Goal: Check status: Check status

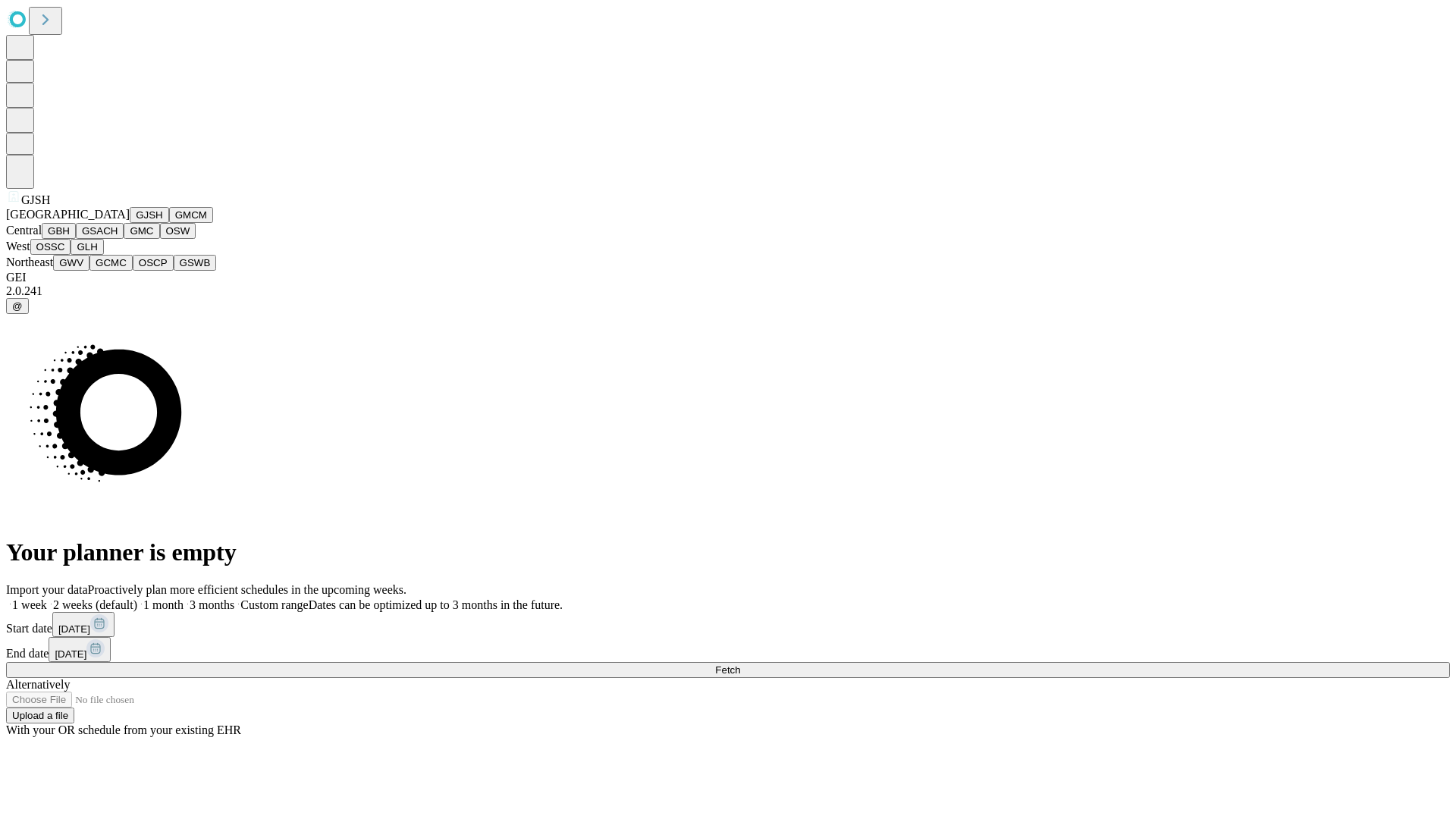
click at [129, 223] on button "GJSH" at bounding box center [149, 216] width 39 height 16
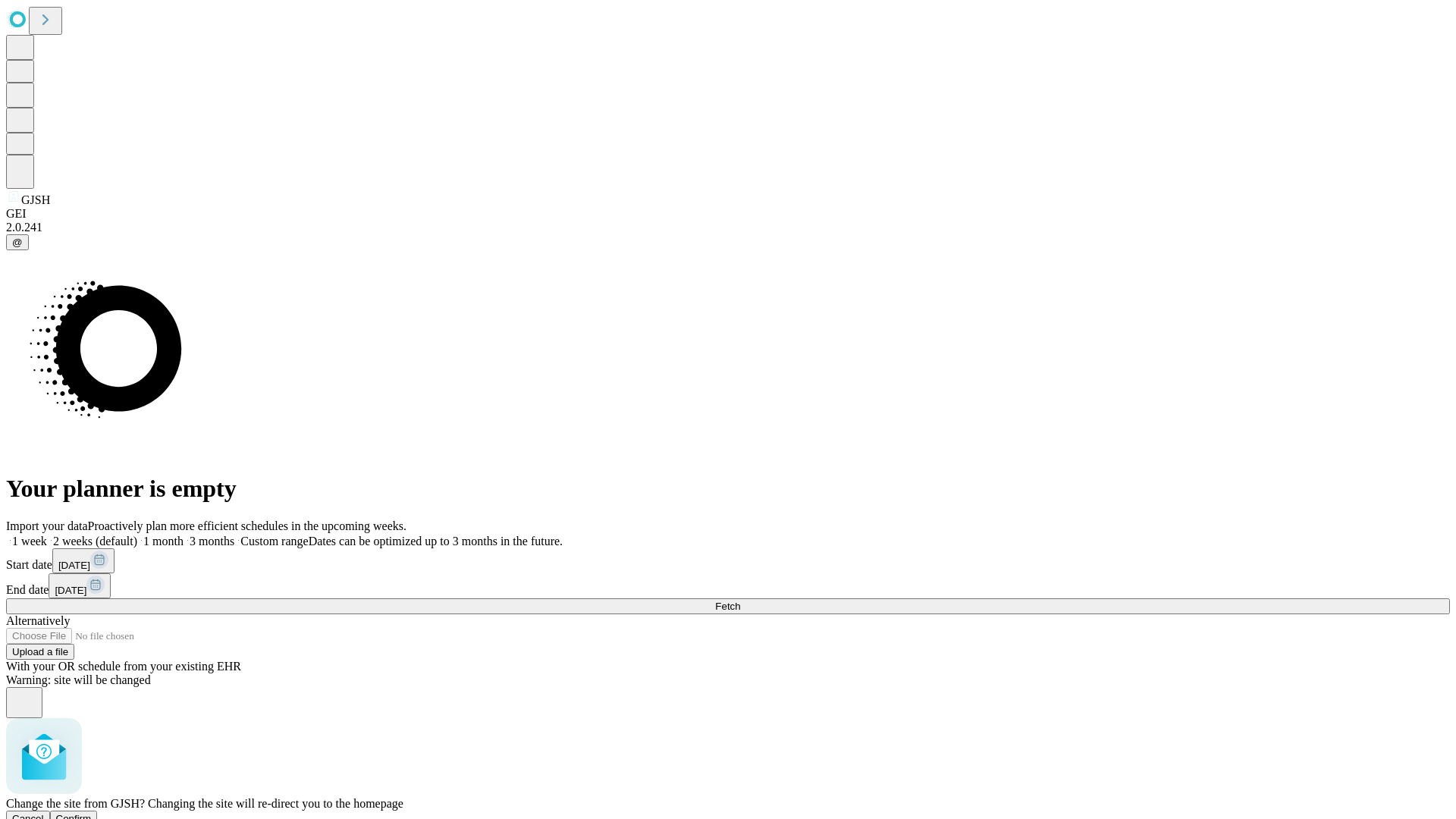
click at [92, 812] on span "Confirm" at bounding box center [74, 818] width 36 height 11
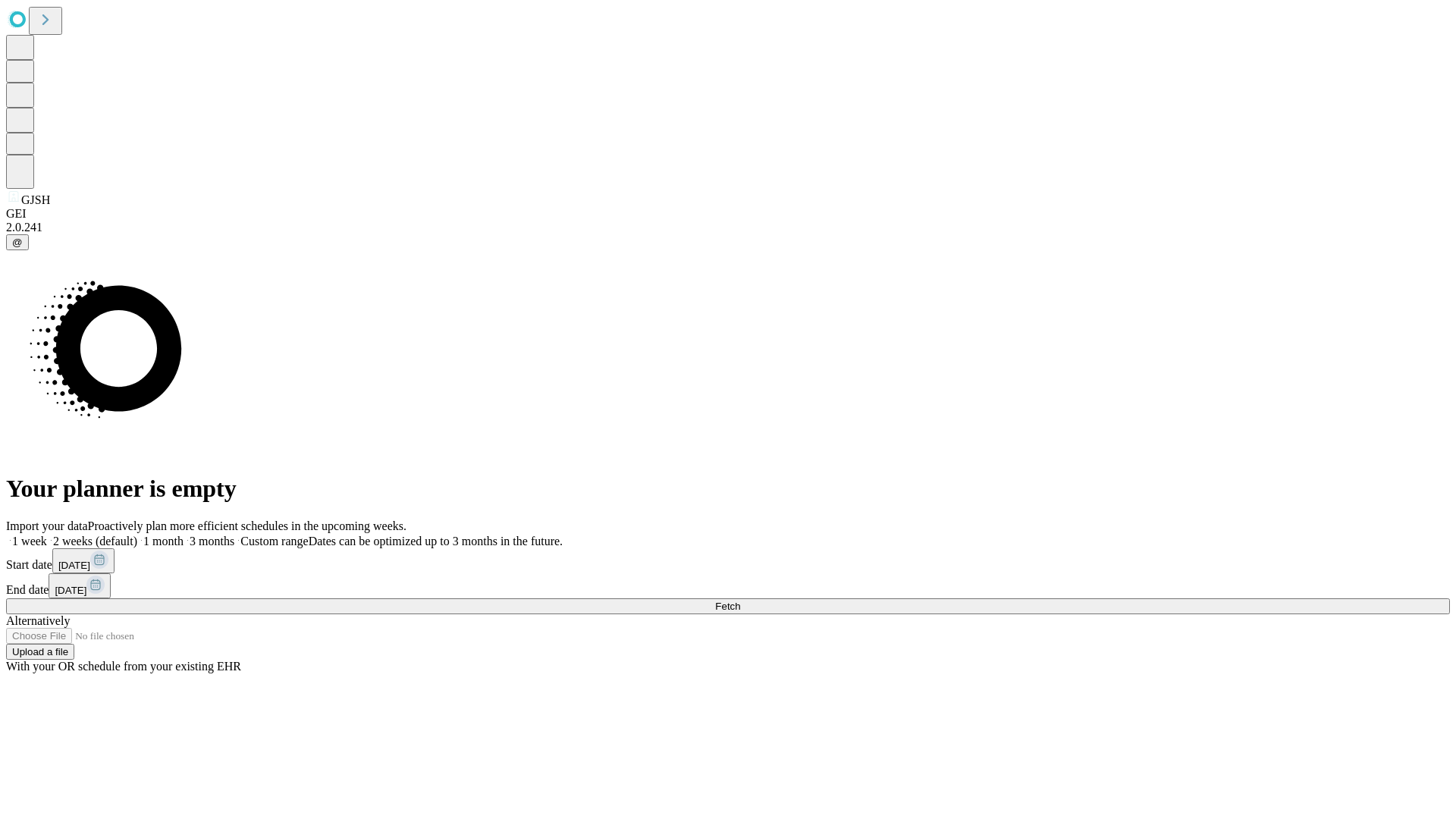
click at [47, 534] on label "1 week" at bounding box center [26, 541] width 41 height 13
click at [740, 600] on span "Fetch" at bounding box center [727, 606] width 25 height 11
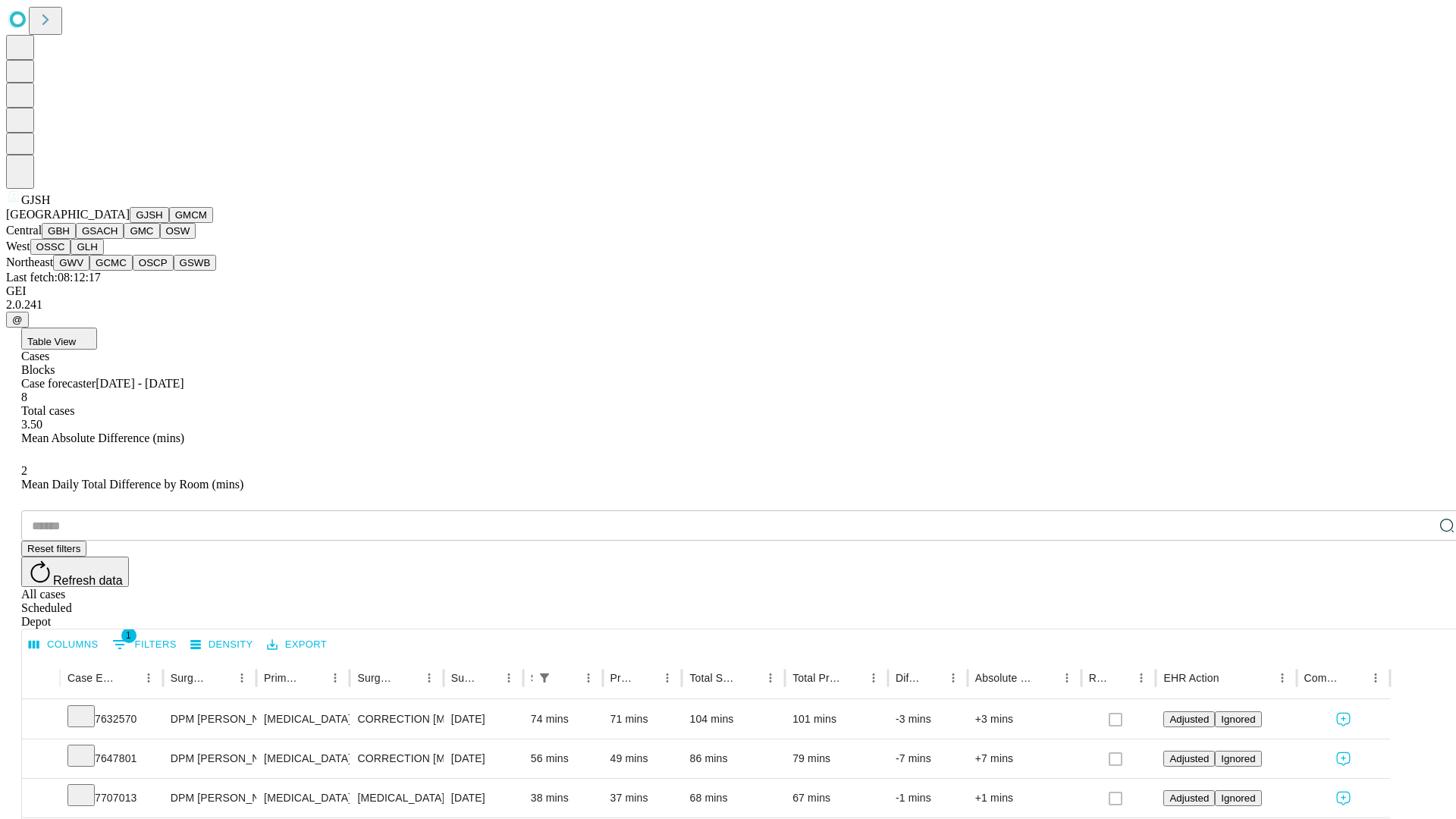
click at [169, 223] on button "GMCM" at bounding box center [191, 216] width 44 height 16
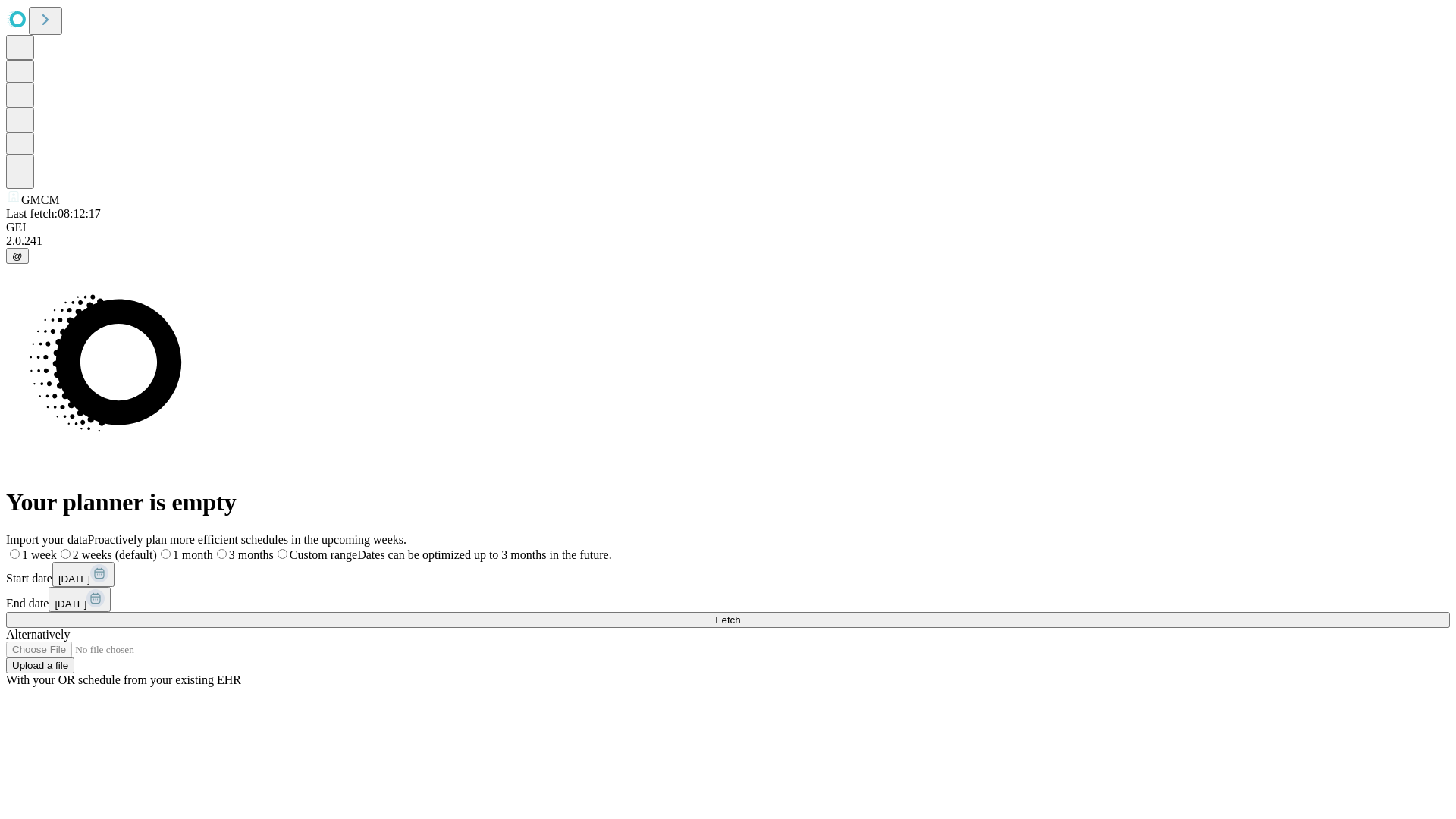
click at [57, 548] on label "1 week" at bounding box center [31, 555] width 50 height 13
click at [740, 614] on span "Fetch" at bounding box center [727, 620] width 25 height 11
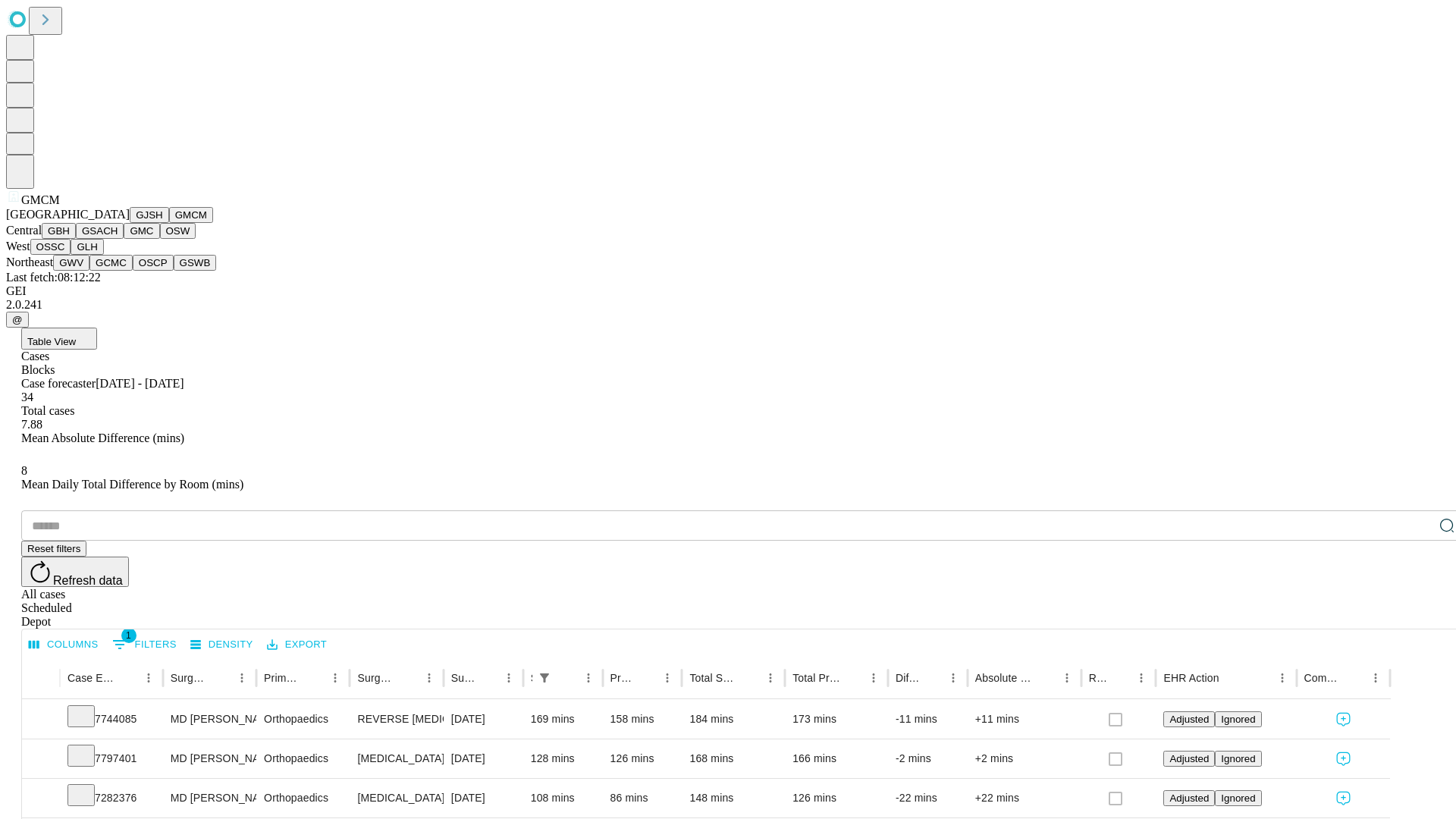
click at [76, 239] on button "GBH" at bounding box center [59, 231] width 34 height 16
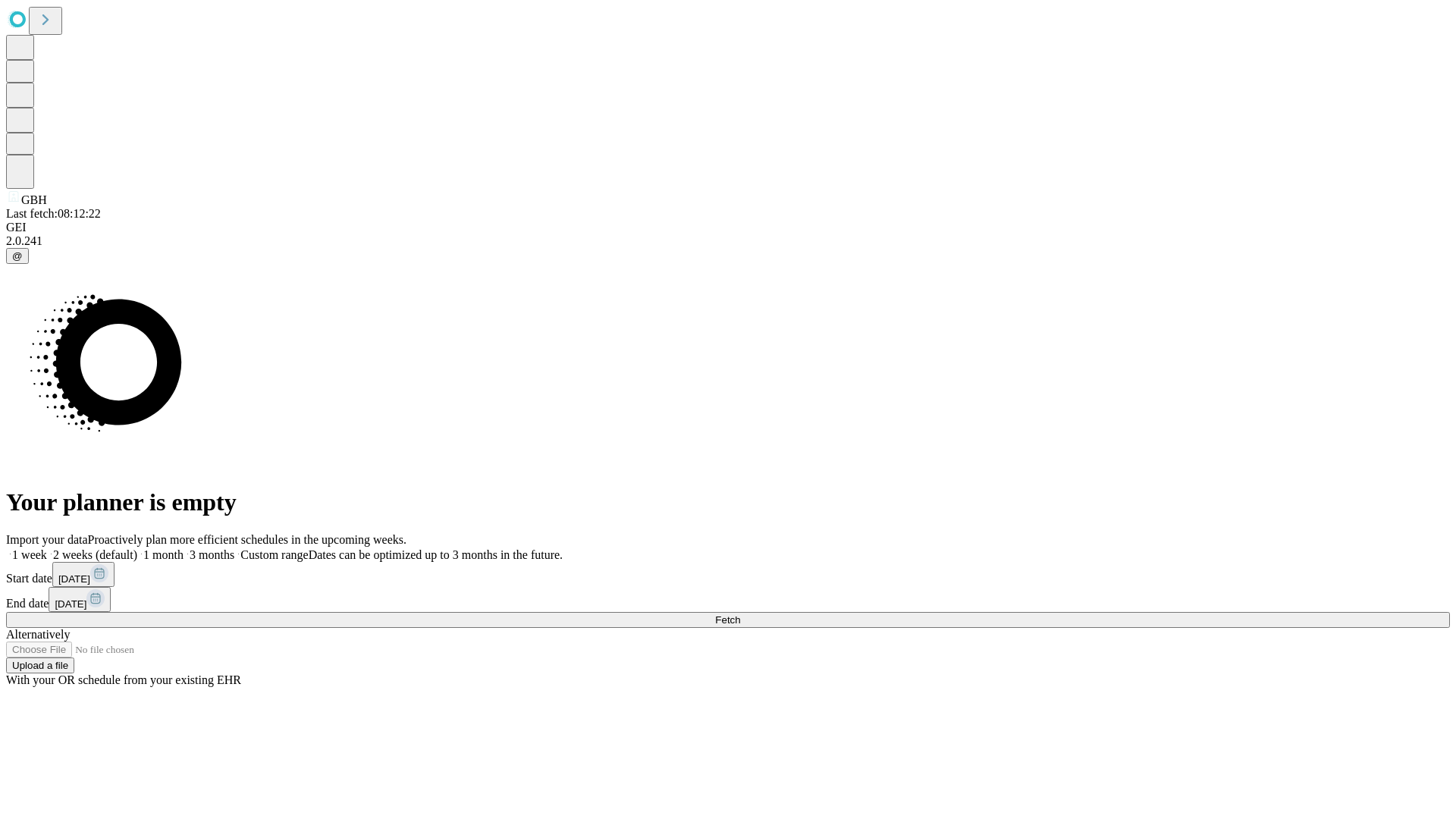
click at [47, 548] on label "1 week" at bounding box center [26, 555] width 41 height 13
click at [740, 614] on span "Fetch" at bounding box center [727, 620] width 25 height 11
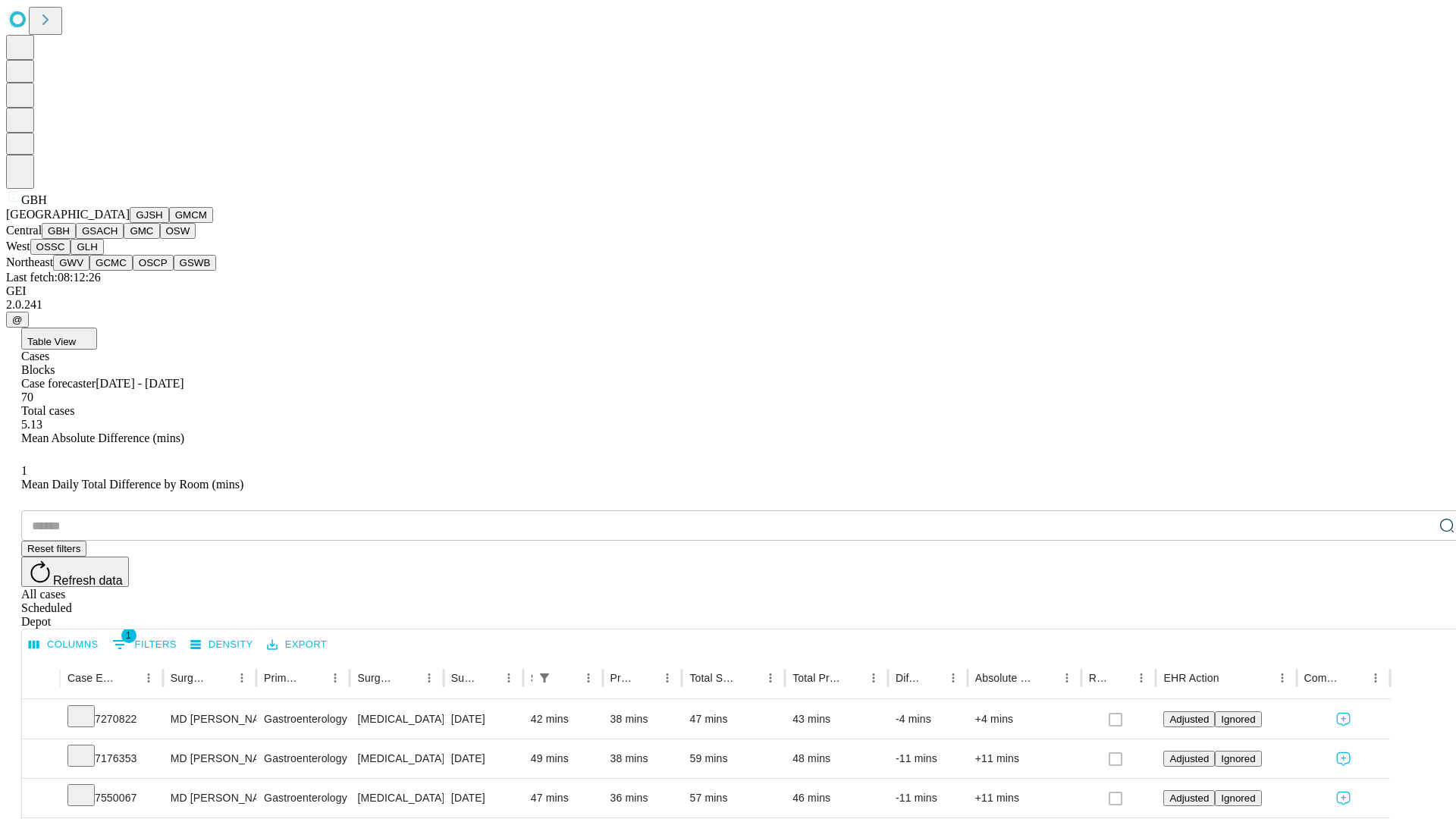
click at [118, 239] on button "GSACH" at bounding box center [99, 231] width 48 height 16
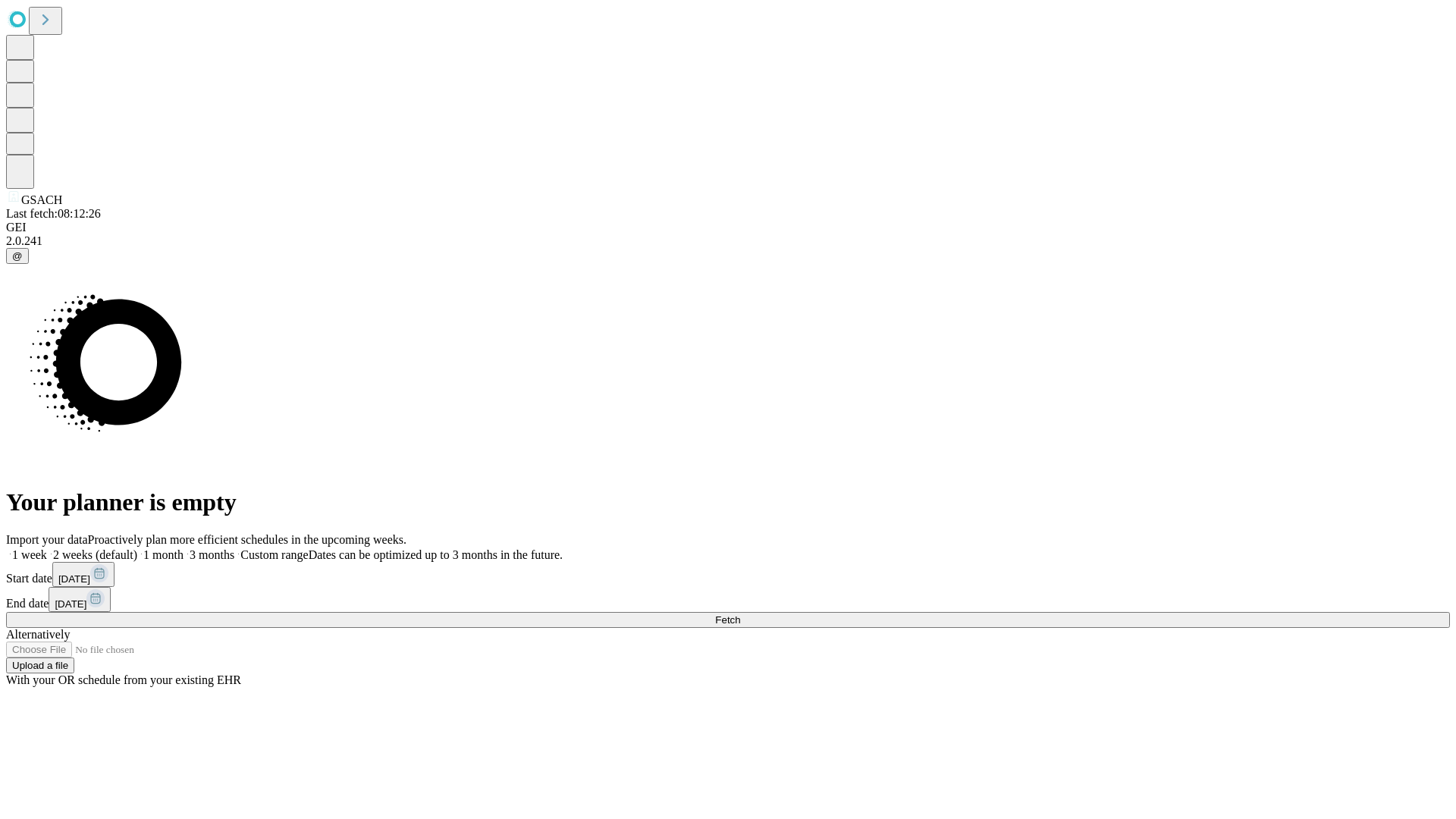
click at [47, 548] on label "1 week" at bounding box center [26, 555] width 41 height 13
click at [740, 614] on span "Fetch" at bounding box center [727, 620] width 25 height 11
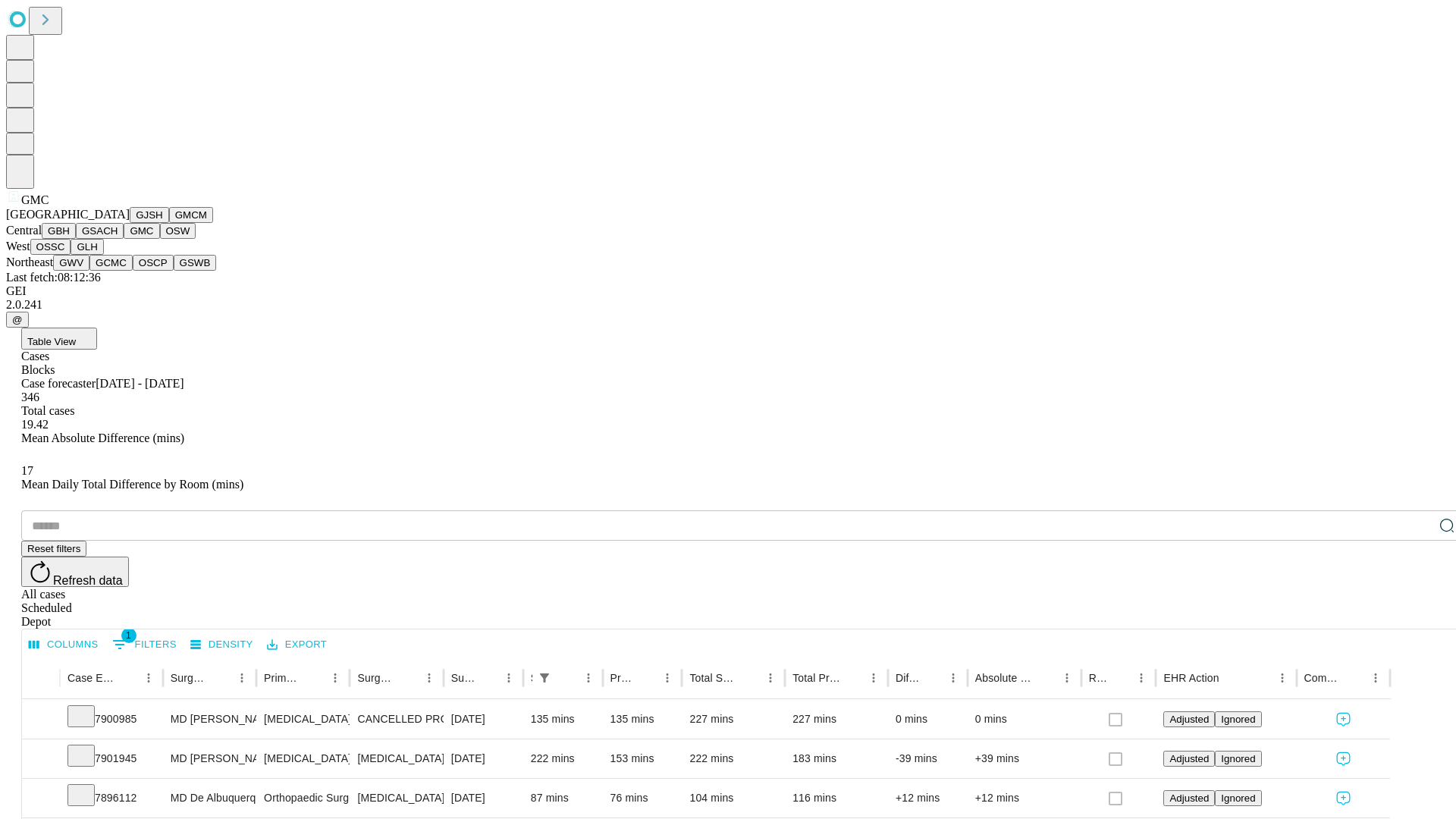
click at [160, 239] on button "OSW" at bounding box center [178, 231] width 37 height 16
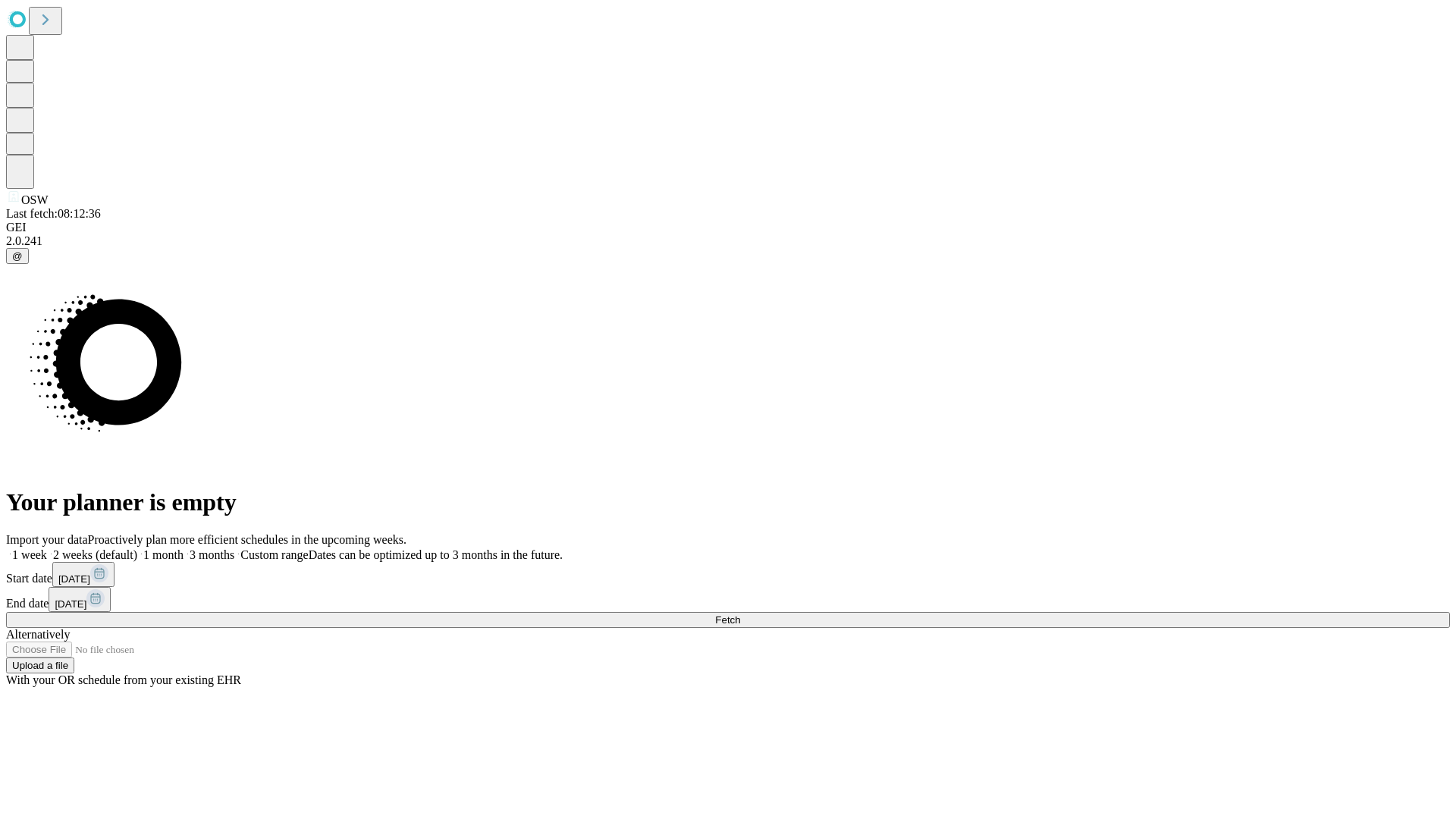
click at [47, 548] on label "1 week" at bounding box center [26, 555] width 41 height 13
click at [740, 614] on span "Fetch" at bounding box center [727, 620] width 25 height 11
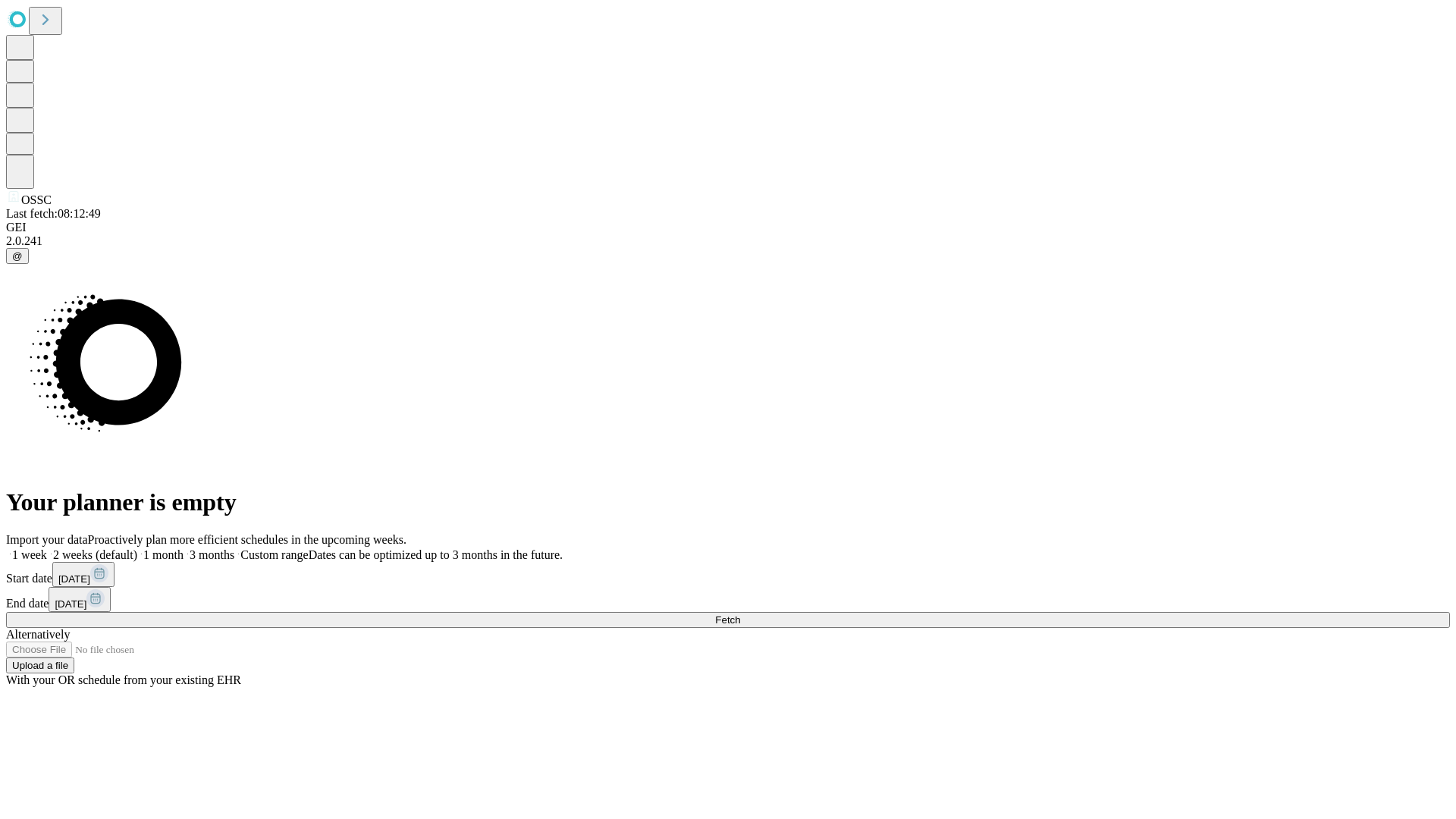
click at [47, 548] on label "1 week" at bounding box center [26, 555] width 41 height 13
click at [740, 614] on span "Fetch" at bounding box center [727, 620] width 25 height 11
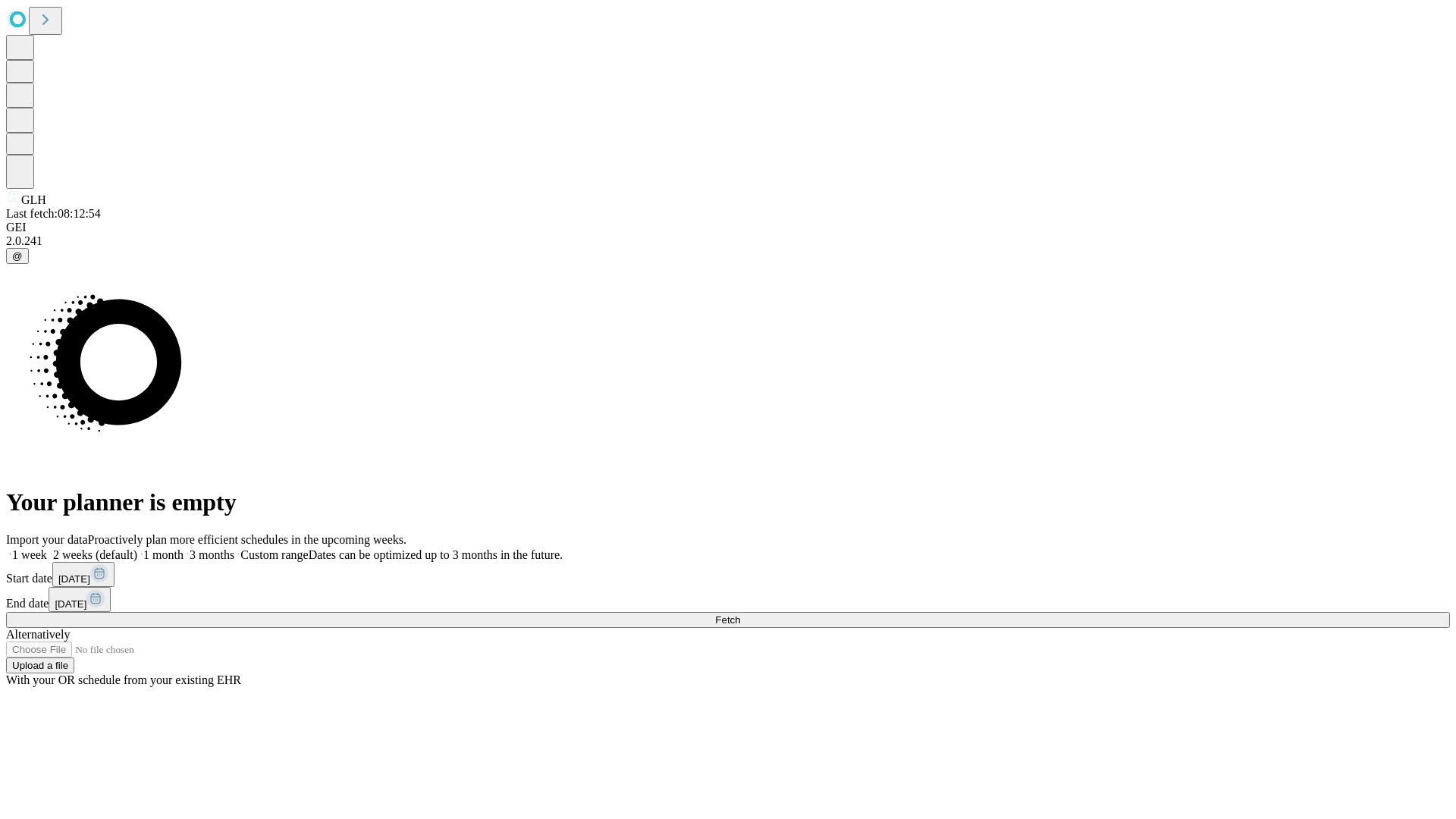
click at [47, 548] on label "1 week" at bounding box center [26, 555] width 41 height 13
click at [740, 614] on span "Fetch" at bounding box center [727, 620] width 25 height 11
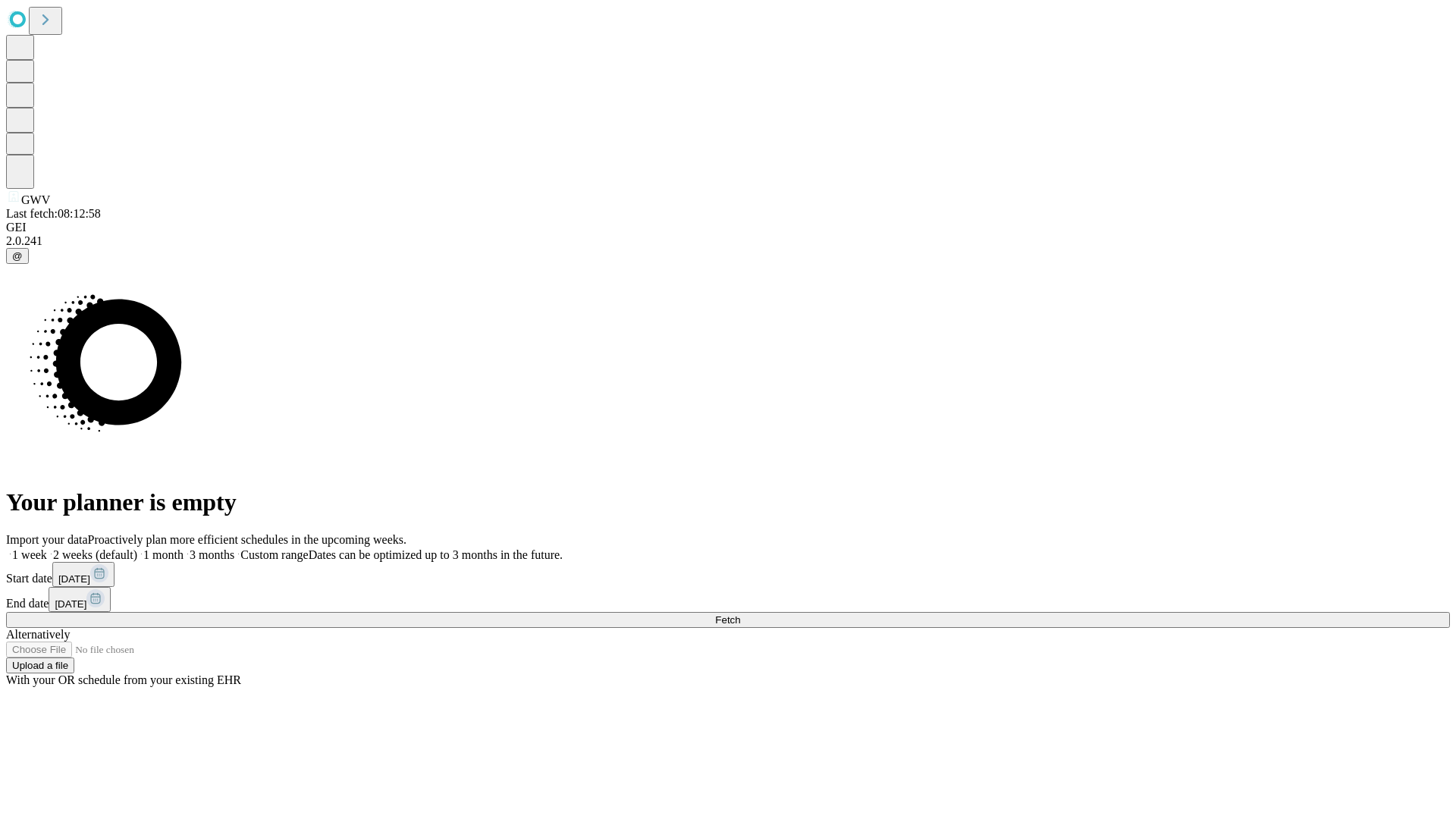
click at [47, 548] on label "1 week" at bounding box center [26, 555] width 41 height 13
click at [740, 614] on span "Fetch" at bounding box center [727, 620] width 25 height 11
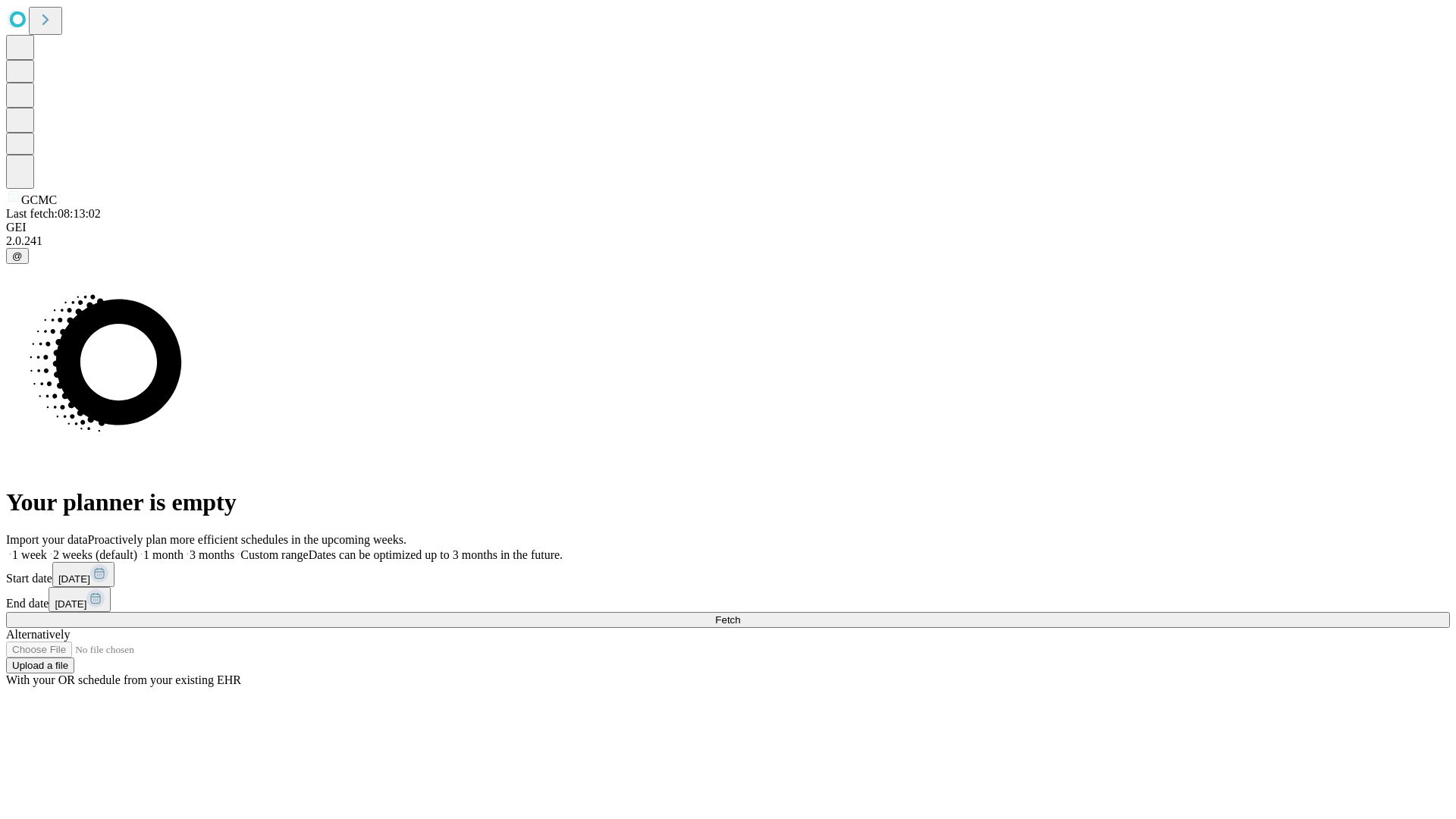
click at [47, 548] on label "1 week" at bounding box center [26, 555] width 41 height 13
click at [740, 614] on span "Fetch" at bounding box center [727, 620] width 25 height 11
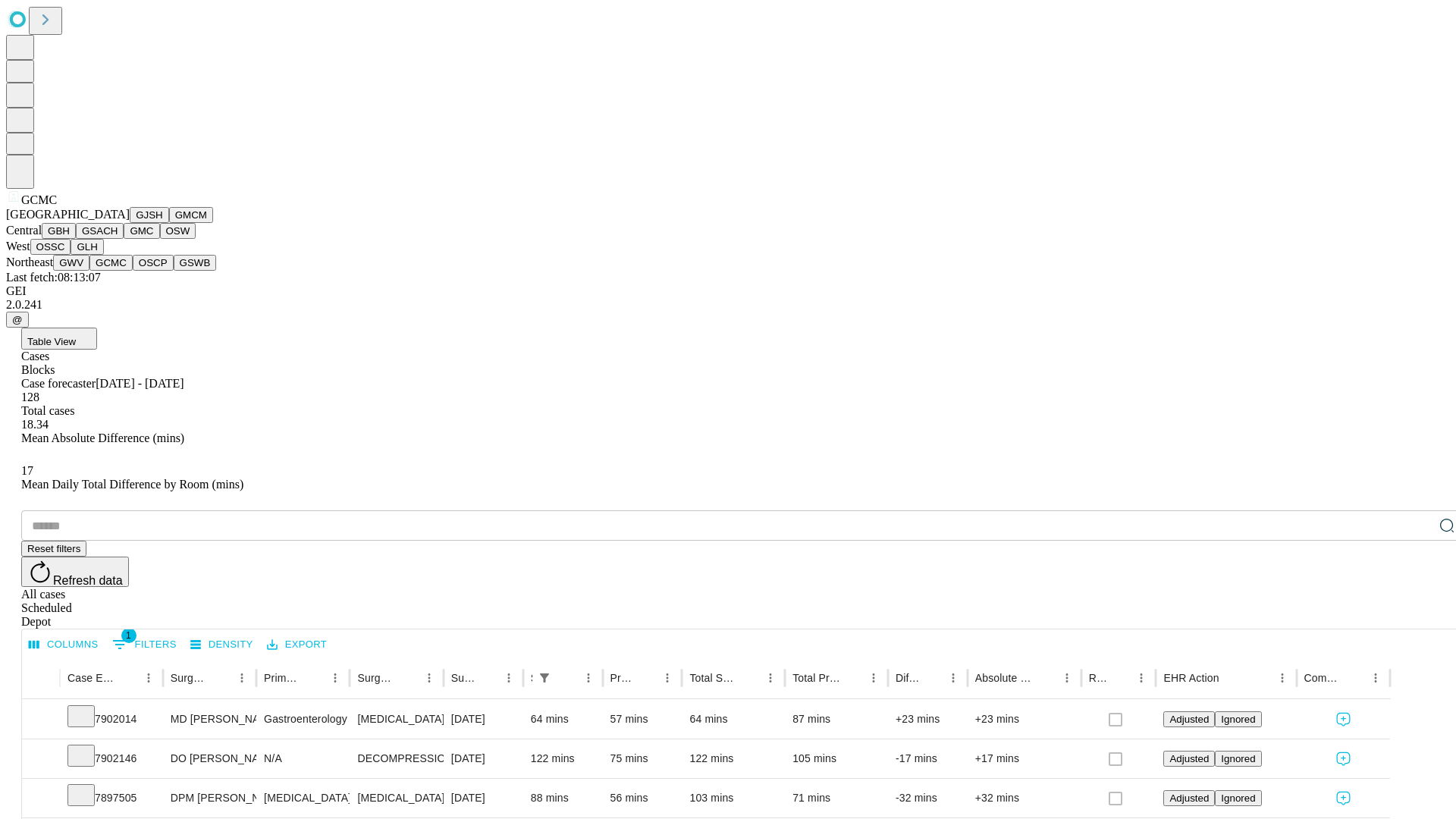
click at [133, 271] on button "OSCP" at bounding box center [153, 263] width 41 height 16
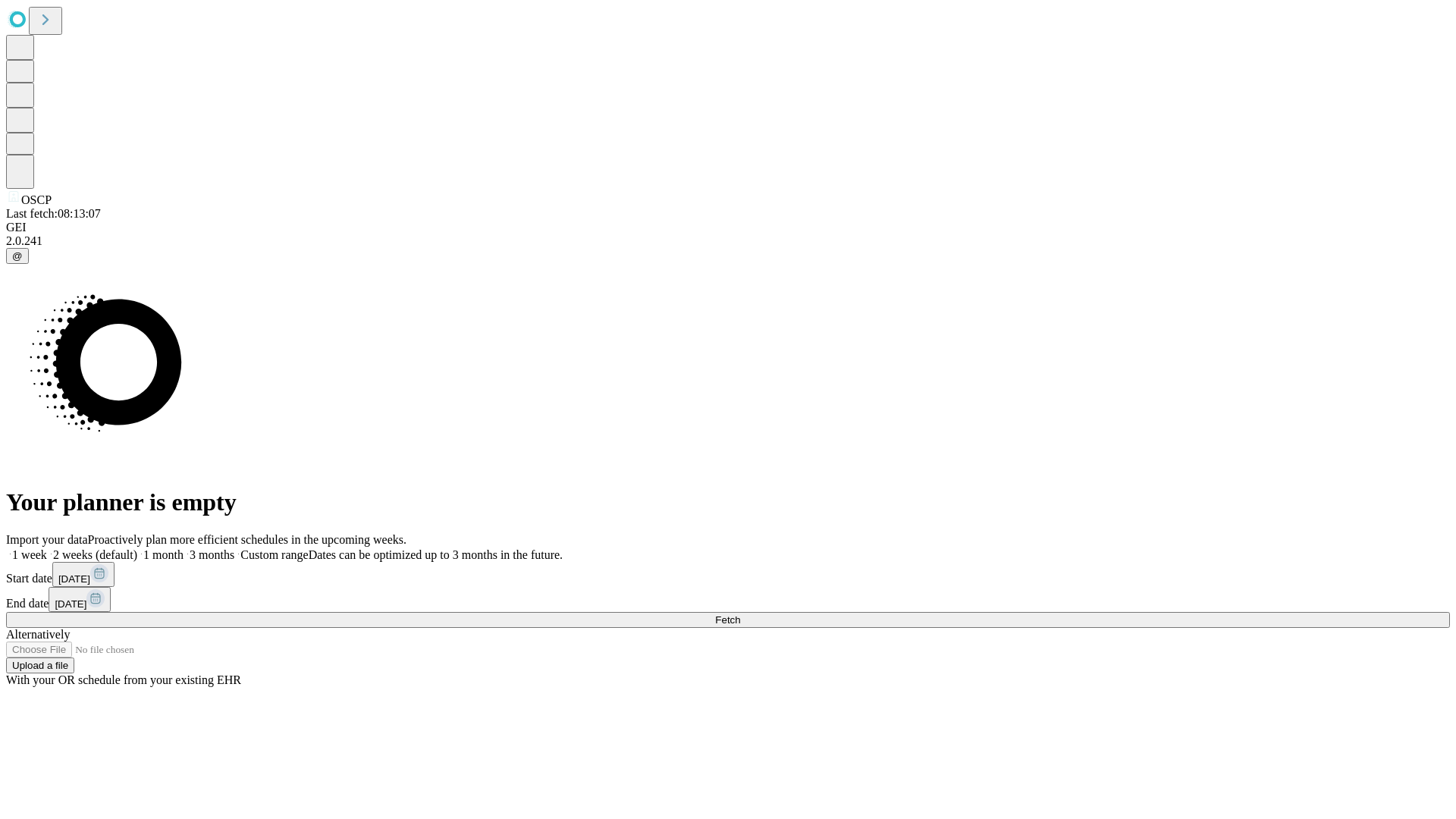
click at [47, 548] on label "1 week" at bounding box center [26, 555] width 41 height 13
click at [740, 614] on span "Fetch" at bounding box center [727, 620] width 25 height 11
